Goal: Transaction & Acquisition: Purchase product/service

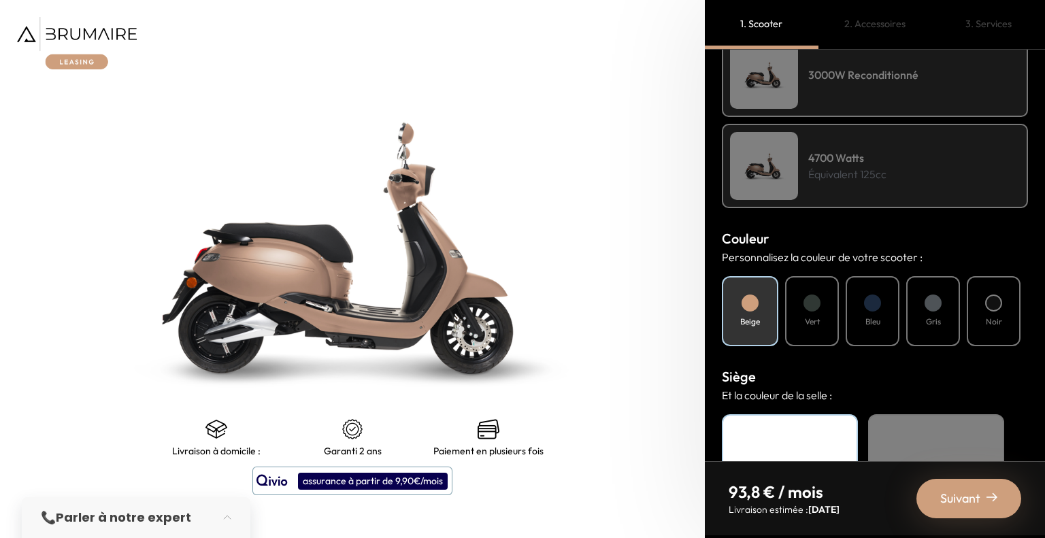
scroll to position [326, 0]
click at [937, 301] on div at bounding box center [932, 301] width 17 height 17
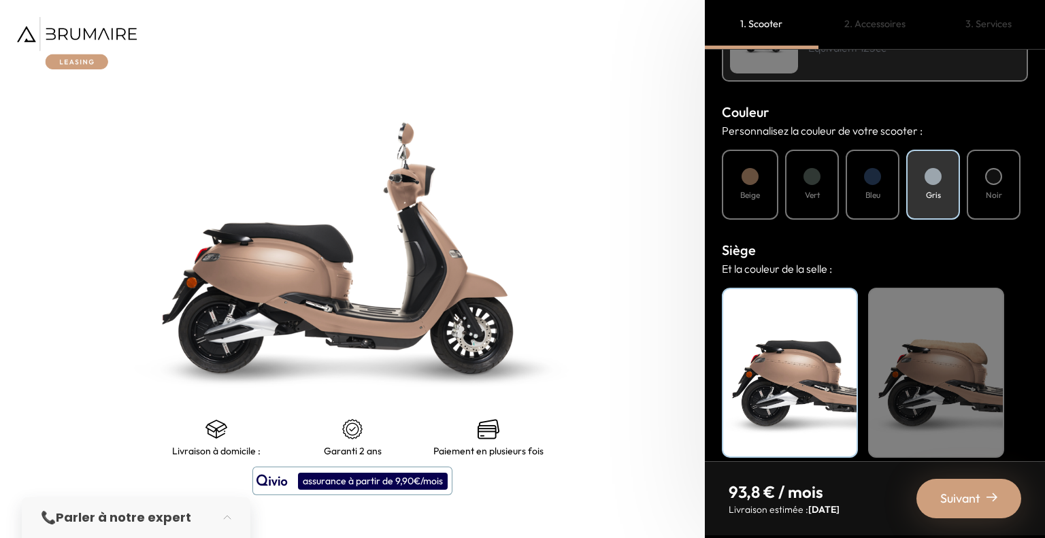
scroll to position [461, 0]
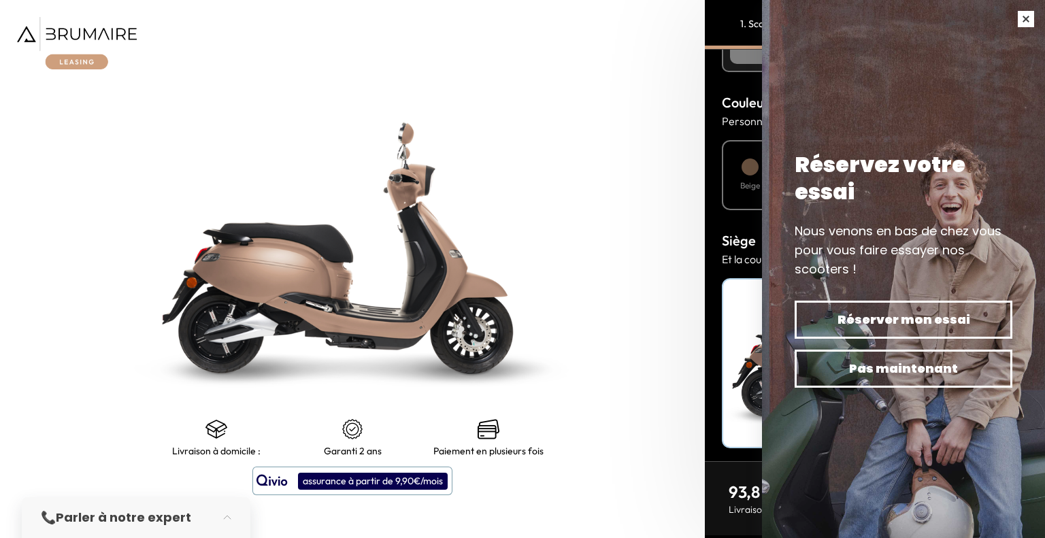
click at [1030, 13] on button "button" at bounding box center [1026, 19] width 38 height 38
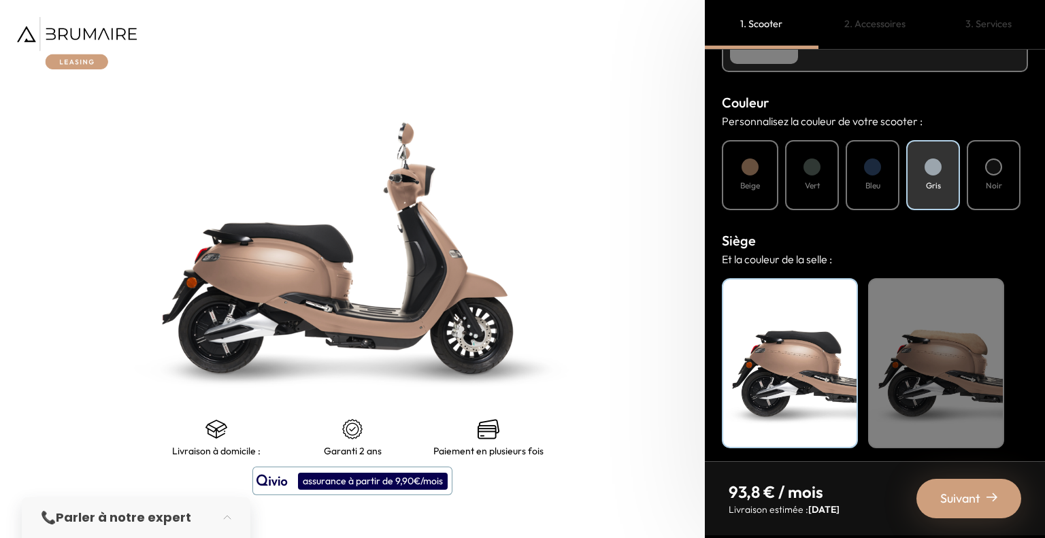
click at [939, 350] on div "Beige" at bounding box center [936, 363] width 136 height 170
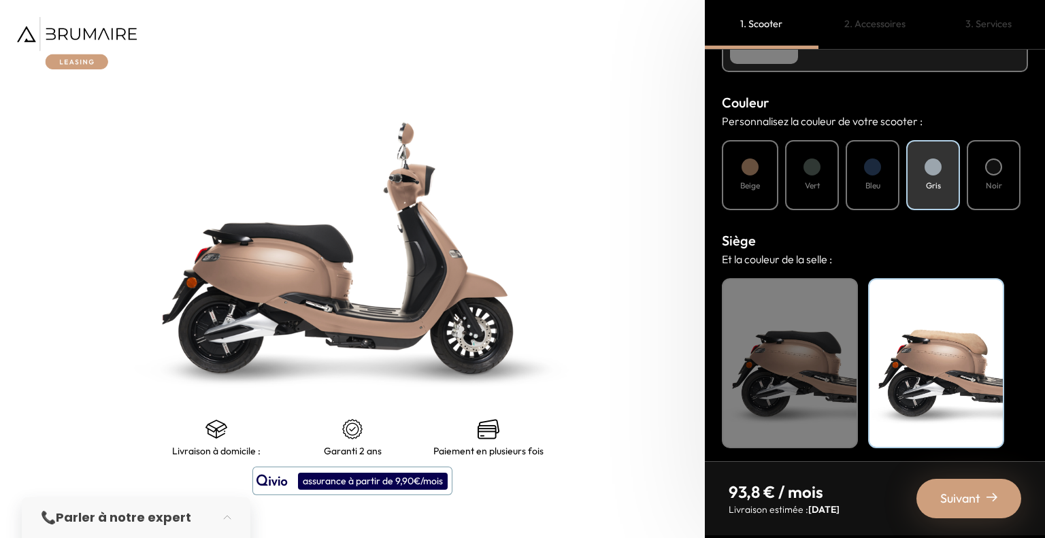
click at [792, 350] on div "Noir" at bounding box center [790, 363] width 136 height 170
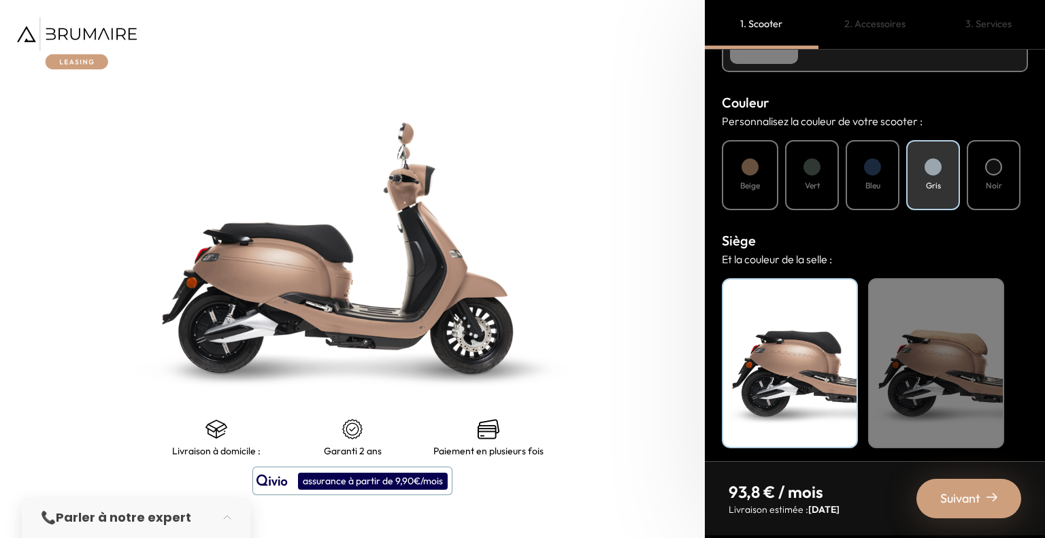
click at [982, 496] on div "Suivant" at bounding box center [968, 498] width 105 height 39
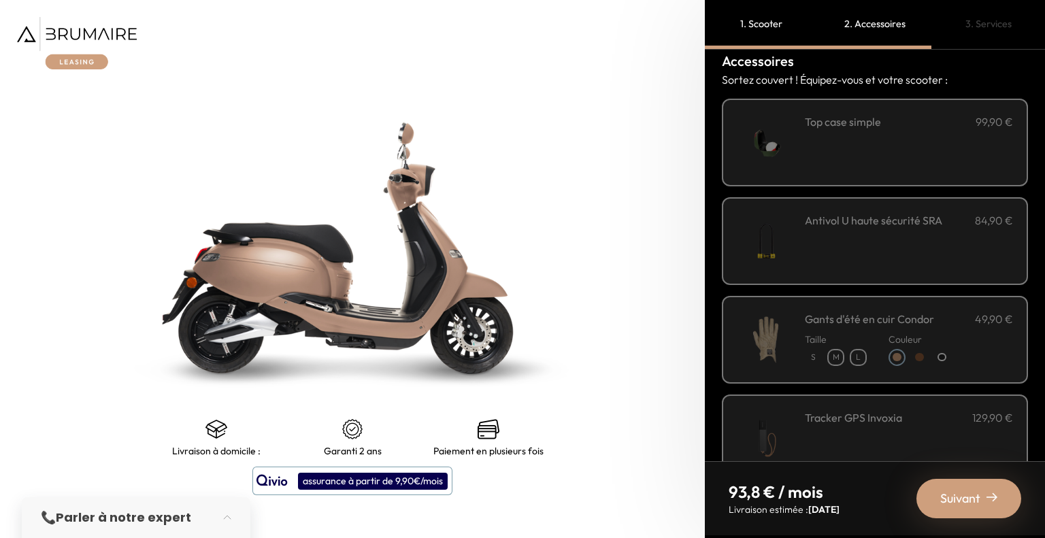
scroll to position [0, 0]
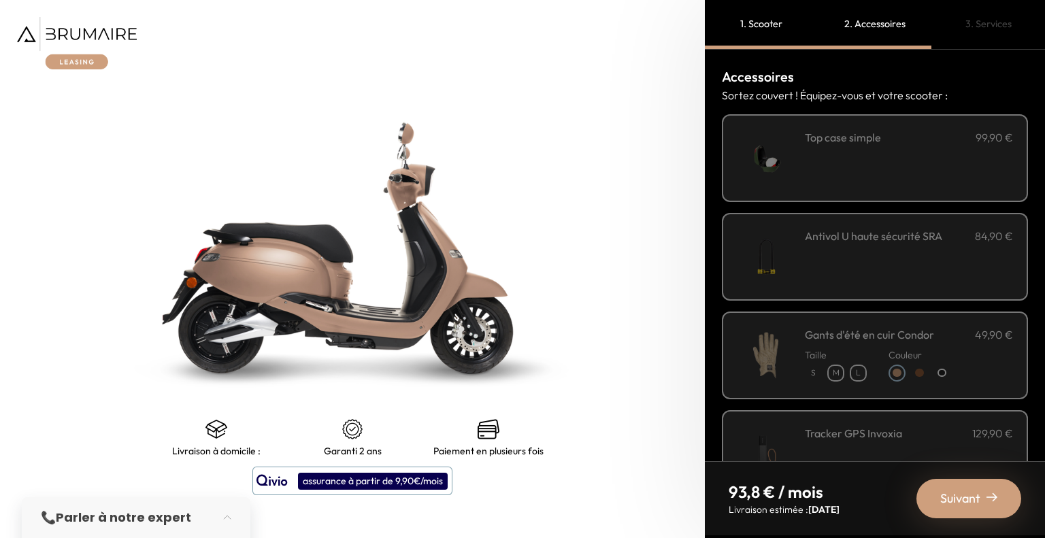
click at [881, 162] on div "**********" at bounding box center [909, 158] width 208 height 58
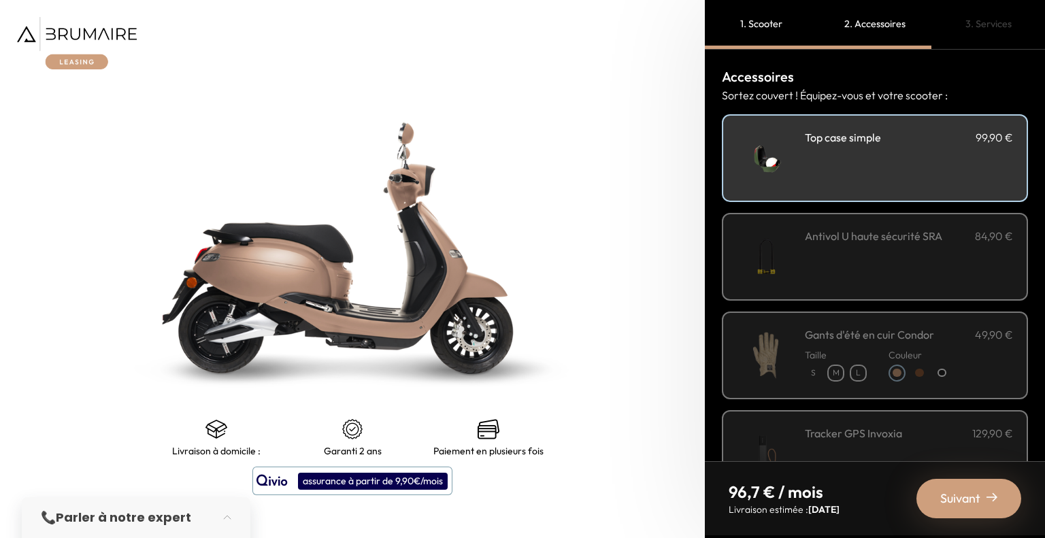
click at [881, 162] on div "**********" at bounding box center [909, 158] width 208 height 58
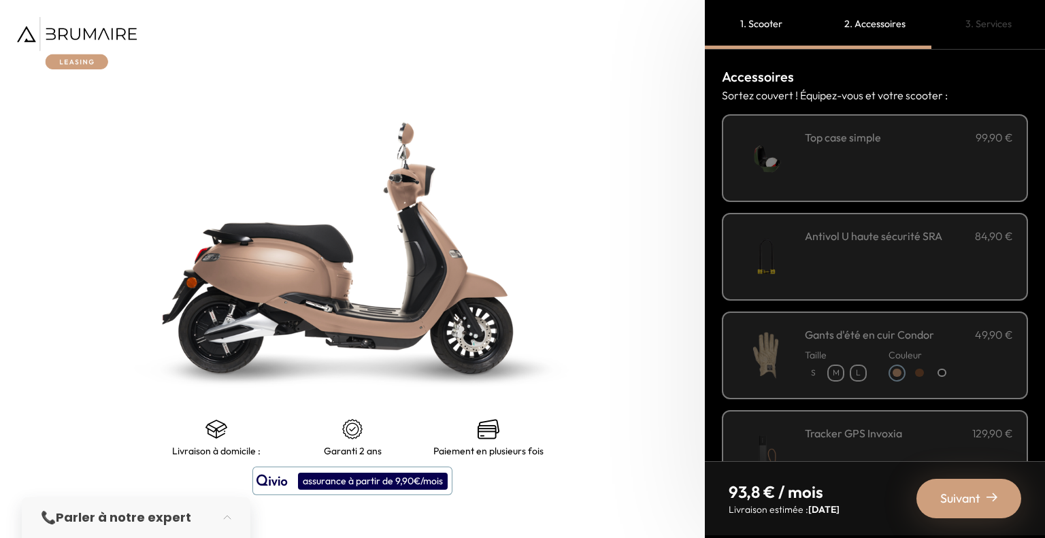
click at [859, 247] on div "Antivol U haute sécurité SRA 84,90 €" at bounding box center [909, 257] width 208 height 58
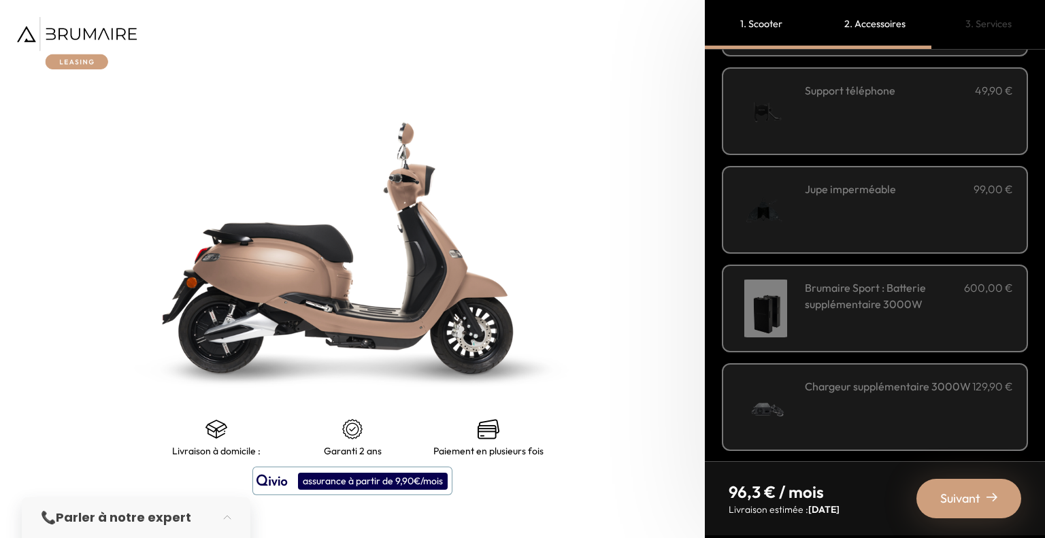
scroll to position [443, 0]
